Goal: Navigation & Orientation: Find specific page/section

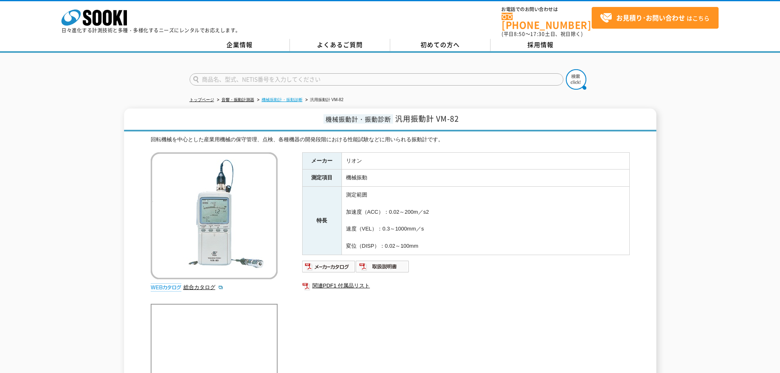
drag, startPoint x: 54, startPoint y: 0, endPoint x: 276, endPoint y: 95, distance: 241.7
click at [276, 97] on link "機械振動計・振動診断" at bounding box center [282, 99] width 41 height 5
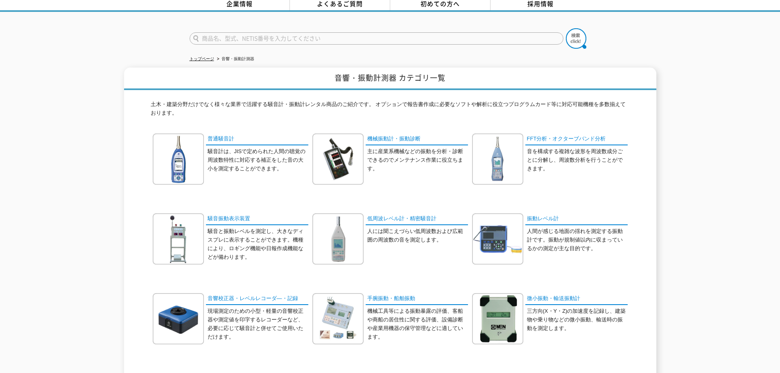
scroll to position [82, 0]
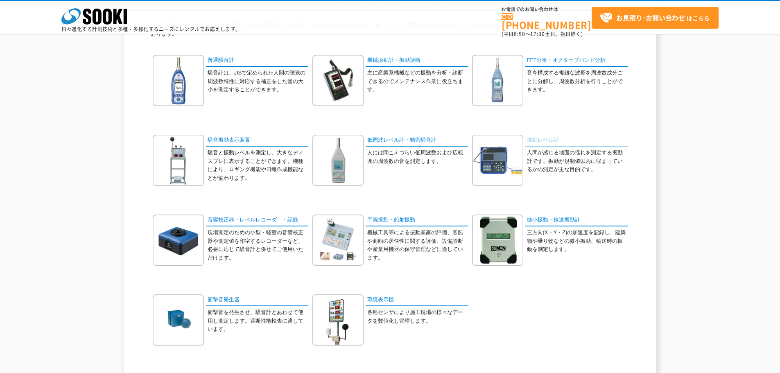
click at [532, 135] on link "振動レベル計" at bounding box center [576, 141] width 102 height 12
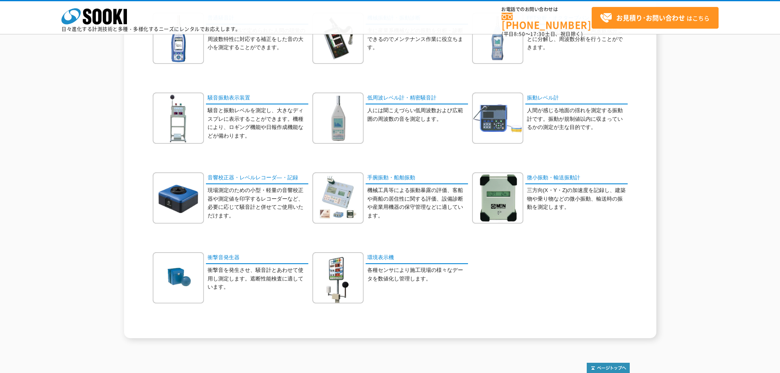
scroll to position [83, 0]
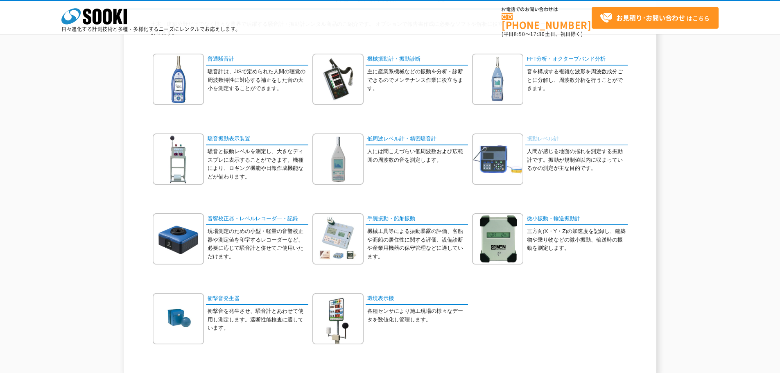
click at [532, 138] on link "振動レベル計" at bounding box center [576, 139] width 102 height 12
